Goal: Task Accomplishment & Management: Manage account settings

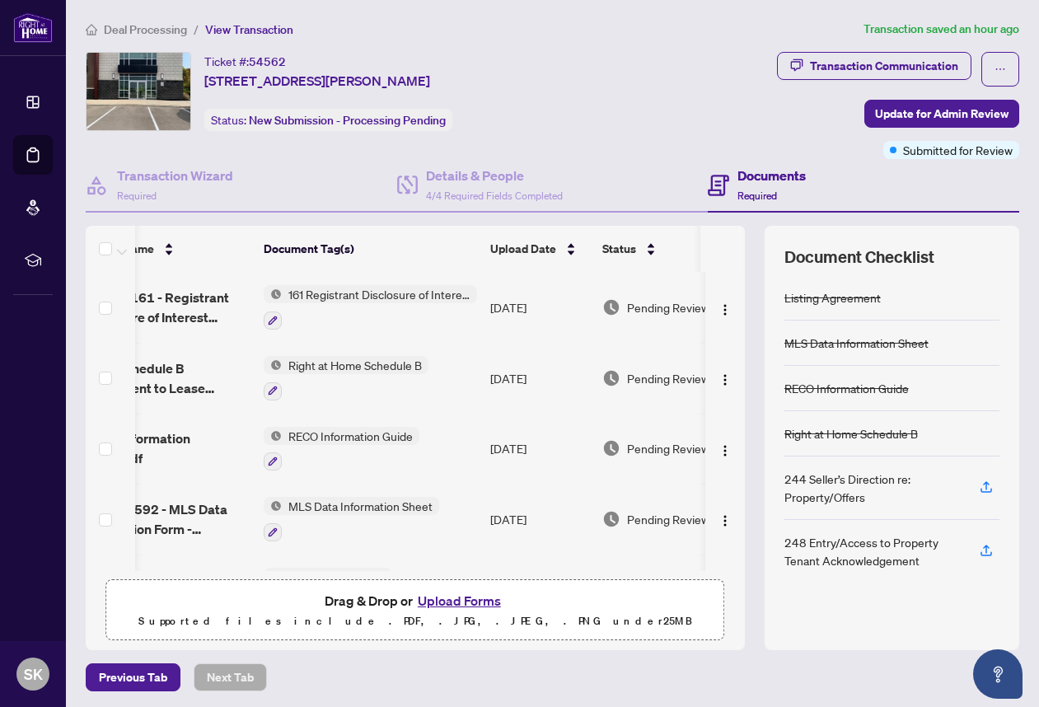
scroll to position [0, 95]
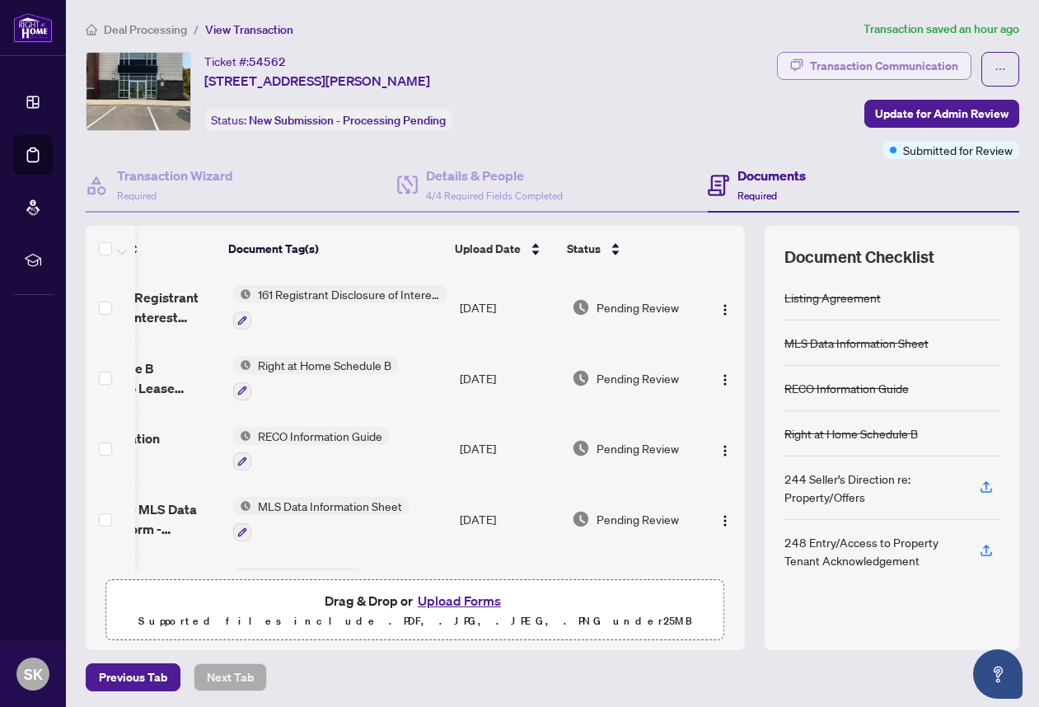
click at [940, 68] on div "Transaction Communication" at bounding box center [884, 66] width 148 height 26
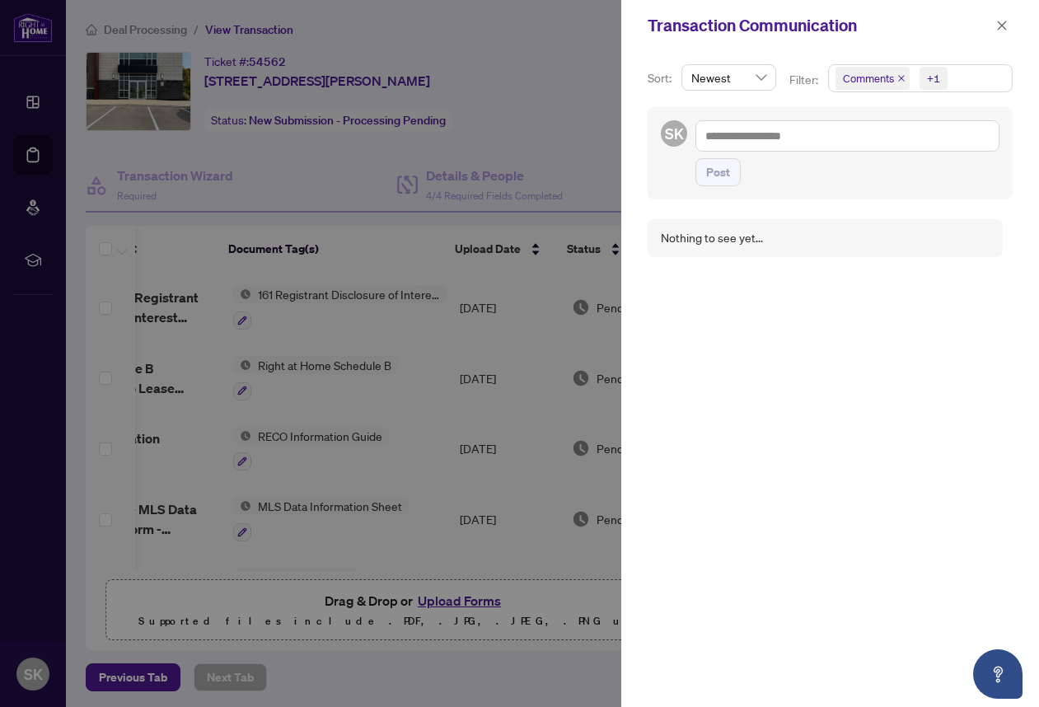
click at [589, 58] on div at bounding box center [519, 353] width 1039 height 707
click at [999, 26] on icon "close" at bounding box center [1003, 26] width 12 height 12
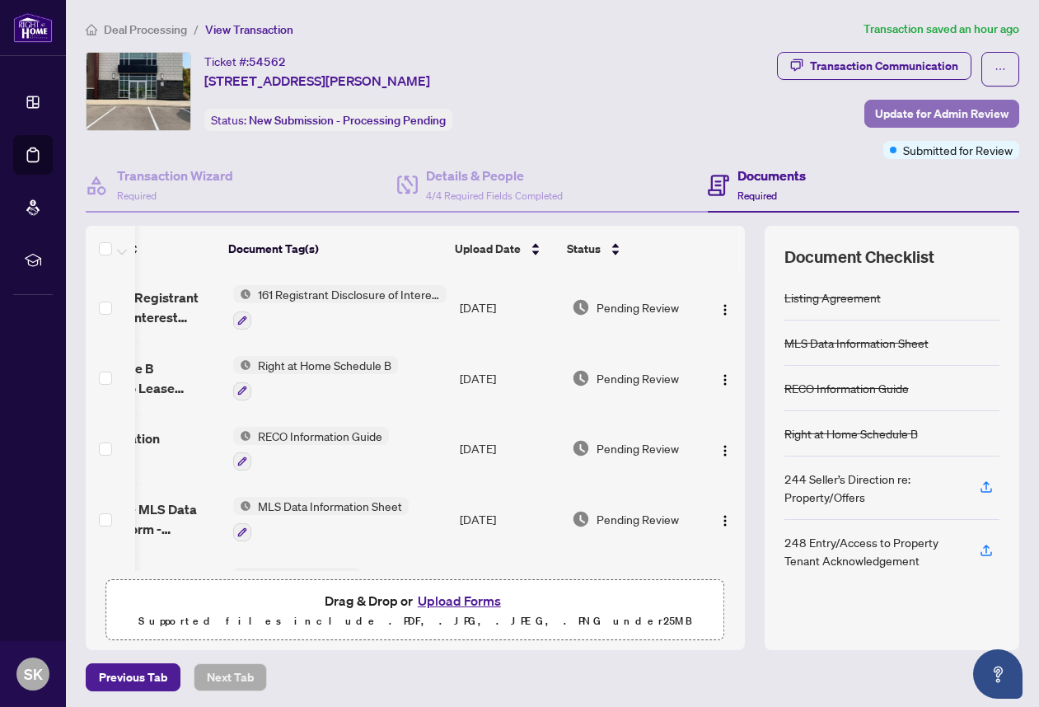
click at [955, 115] on span "Update for Admin Review" at bounding box center [942, 114] width 134 height 26
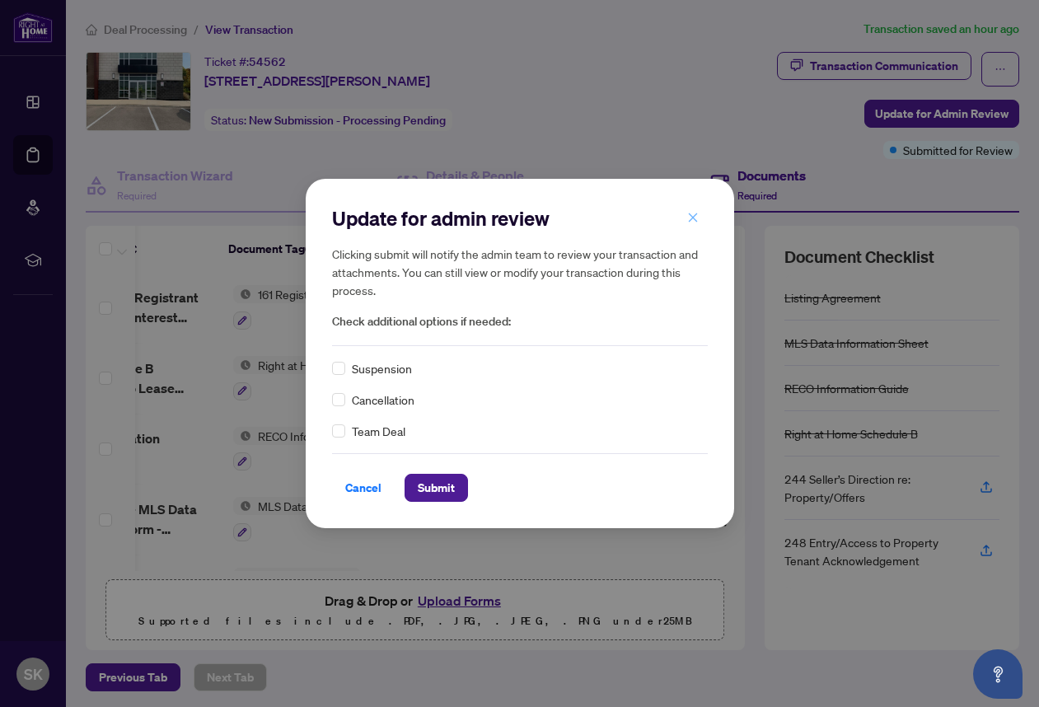
click at [693, 216] on icon "close" at bounding box center [692, 218] width 9 height 9
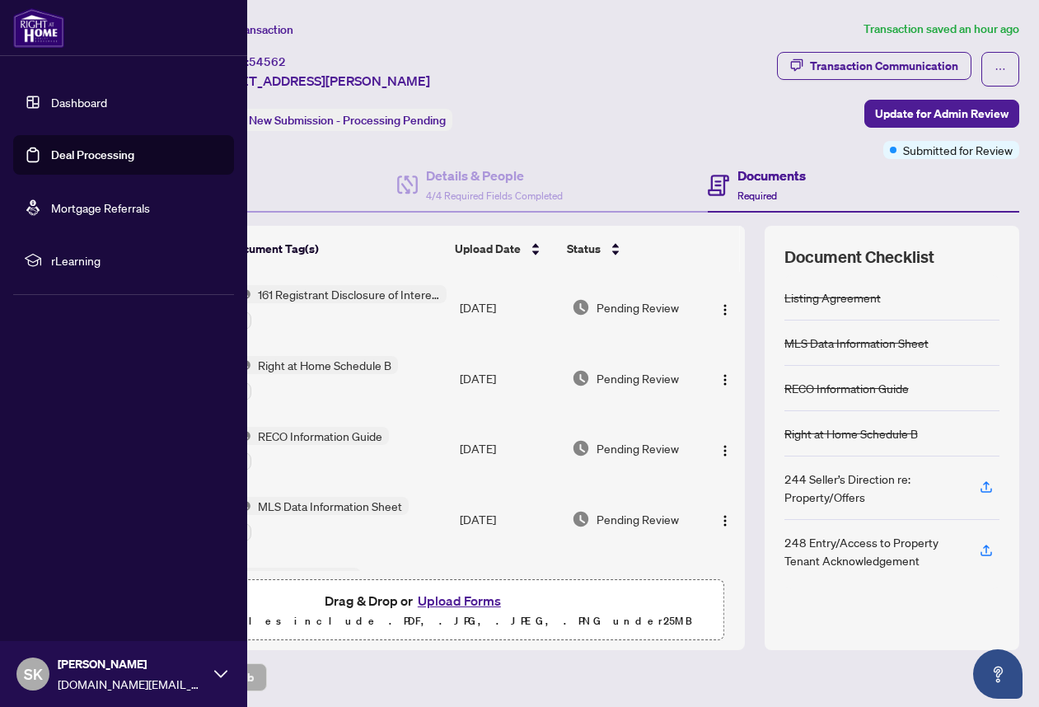
click at [75, 156] on link "Deal Processing" at bounding box center [92, 155] width 83 height 15
